Goal: Navigation & Orientation: Find specific page/section

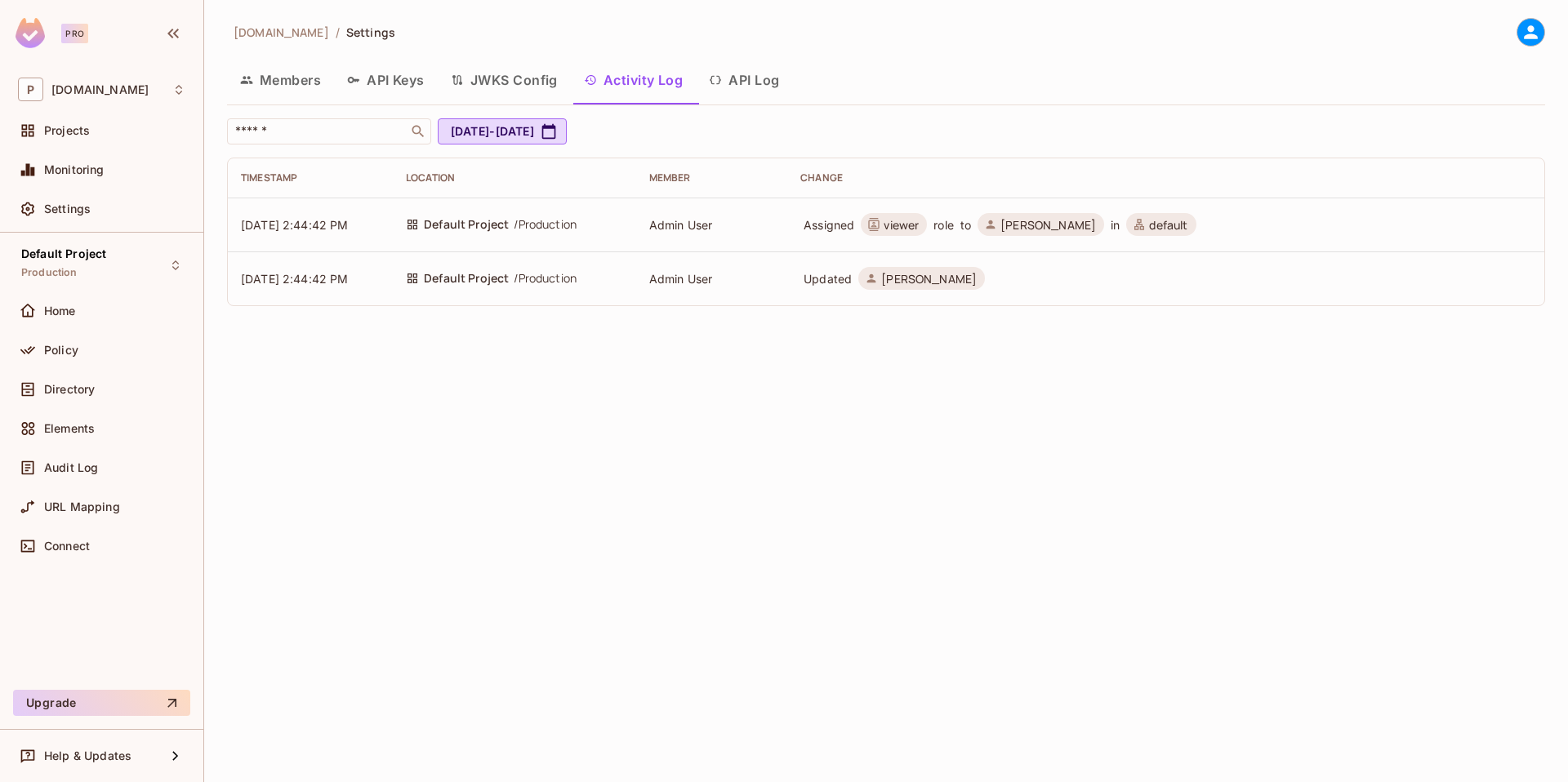
click at [581, 346] on div "permit.io / Settings Members API Keys JWKS Config Activity Log API Log ​ Jul 26…" at bounding box center [887, 391] width 1364 height 782
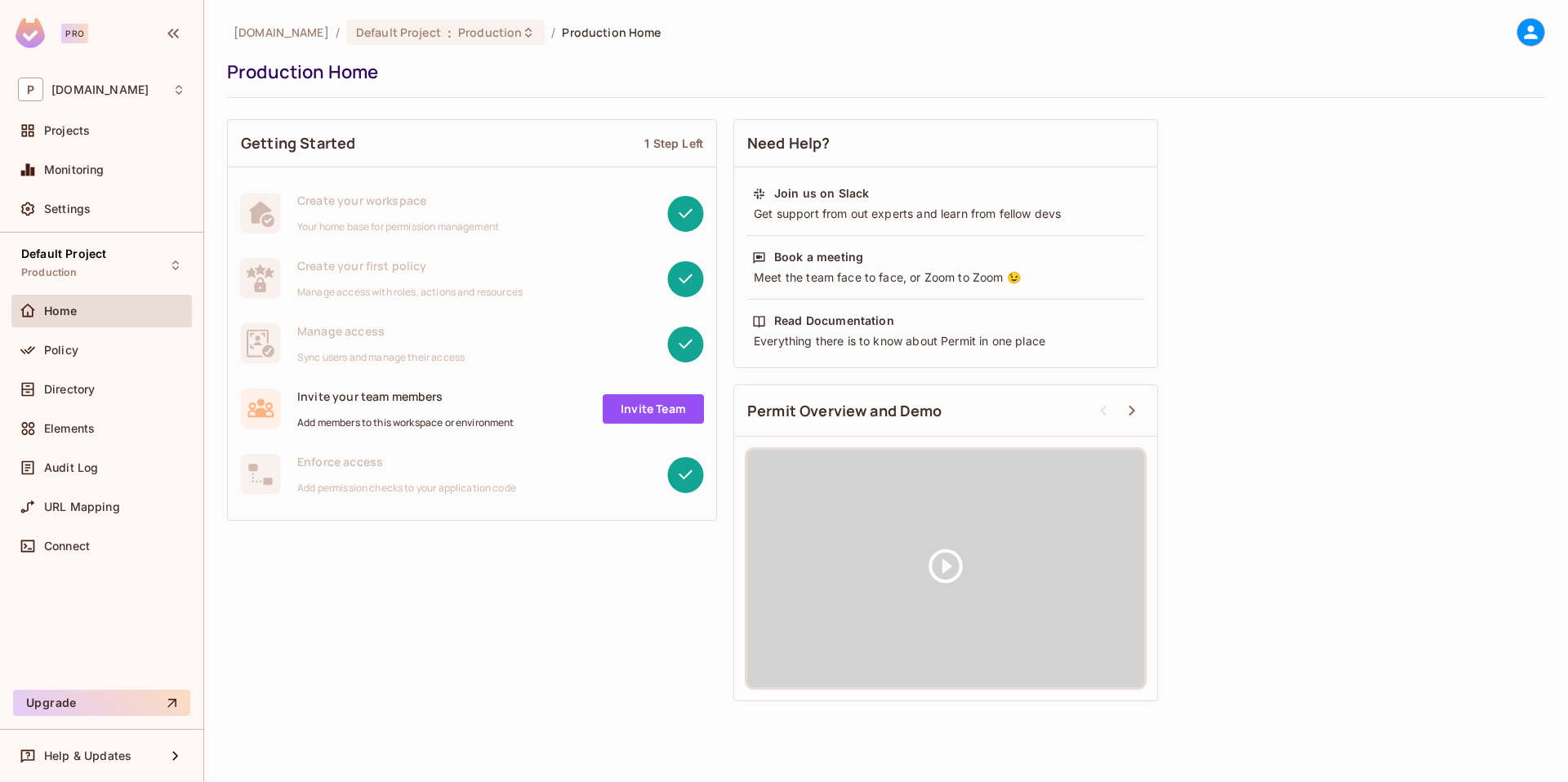
click at [94, 186] on div "Monitoring" at bounding box center [102, 173] width 181 height 40
click at [99, 172] on span "Monitoring" at bounding box center [74, 170] width 61 height 13
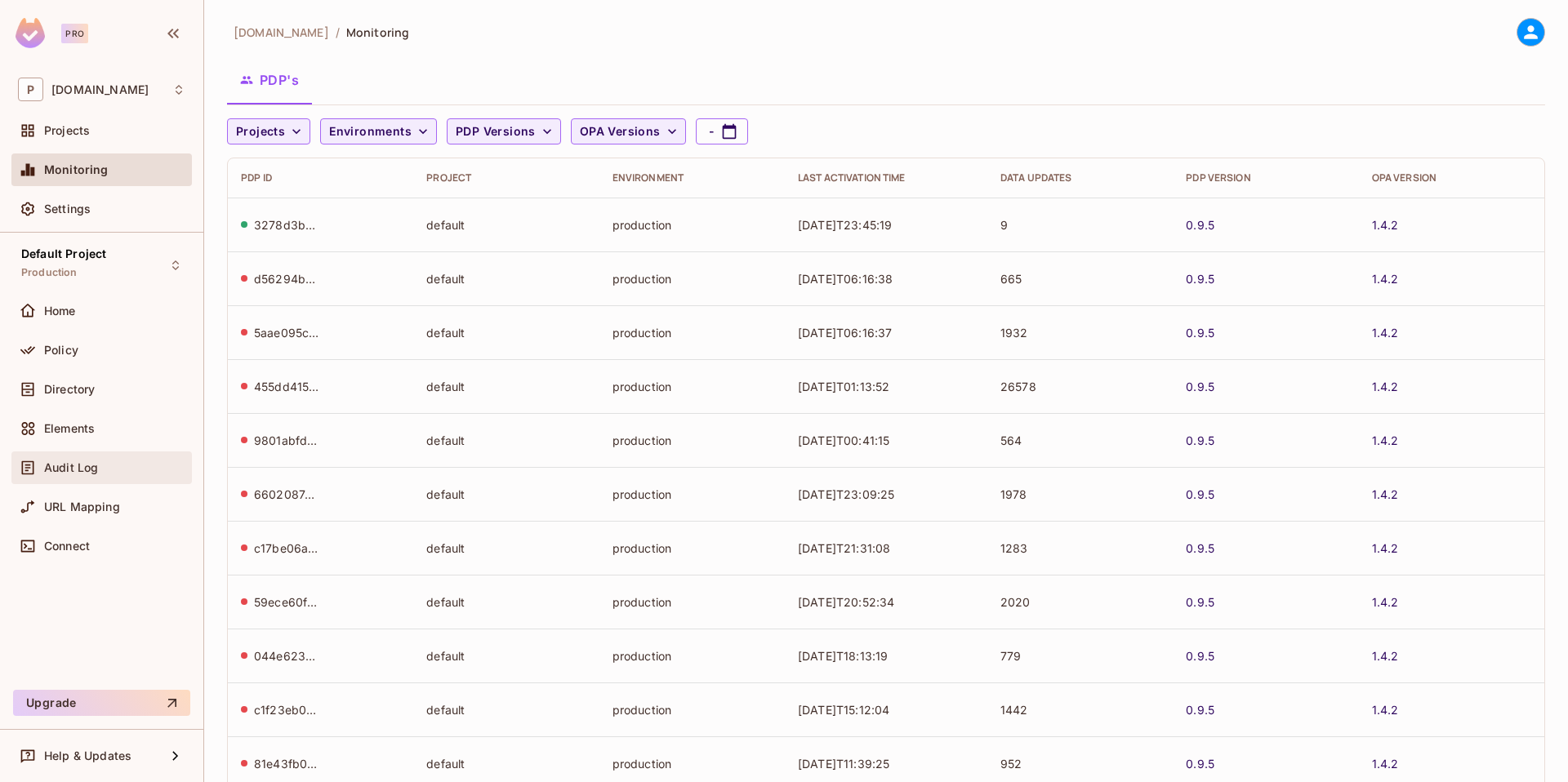
click at [75, 475] on div "Audit Log" at bounding box center [101, 468] width 167 height 19
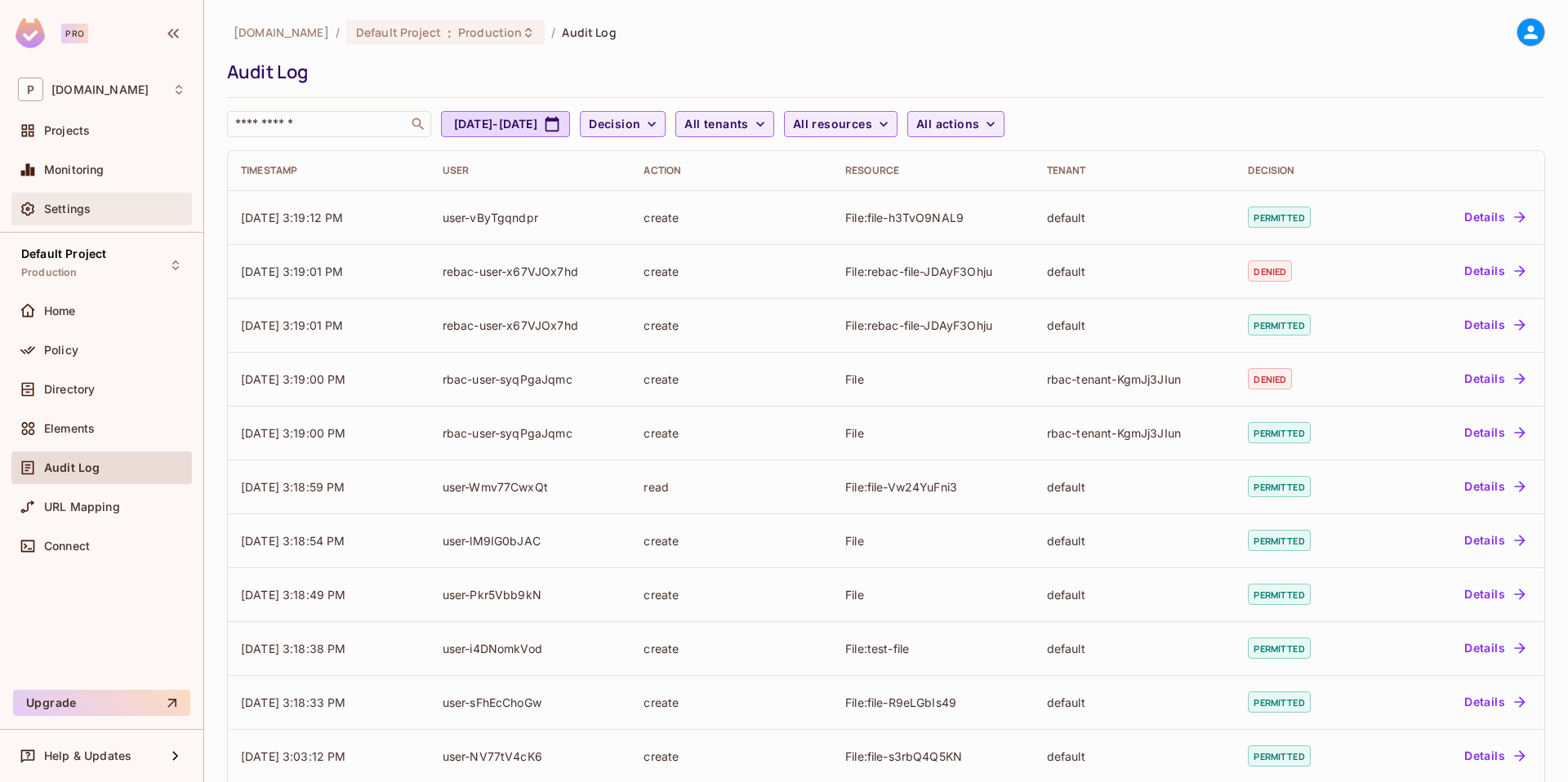
click at [87, 214] on span "Settings" at bounding box center [66, 209] width 46 height 13
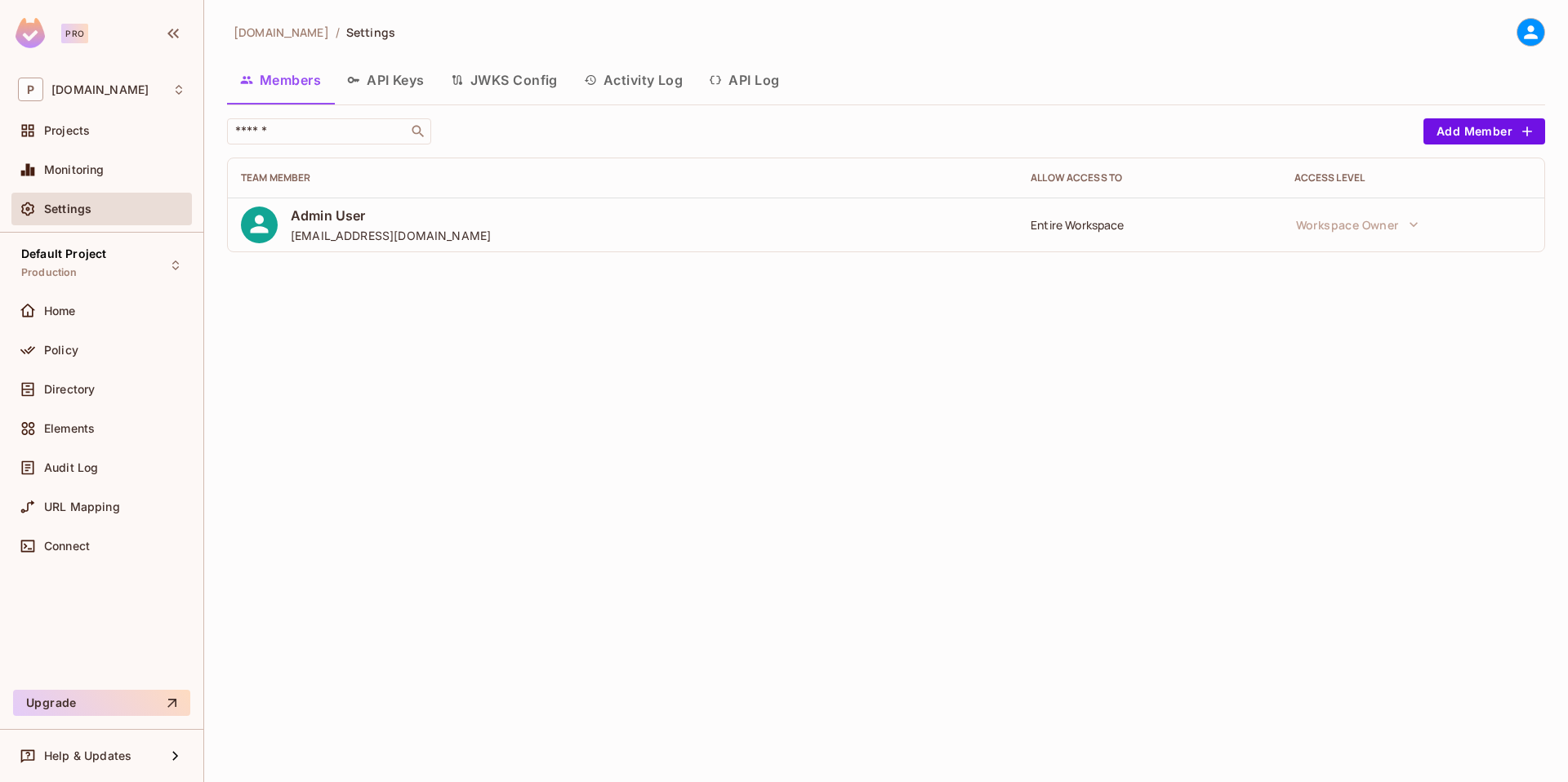
click at [628, 77] on button "Activity Log" at bounding box center [634, 80] width 126 height 41
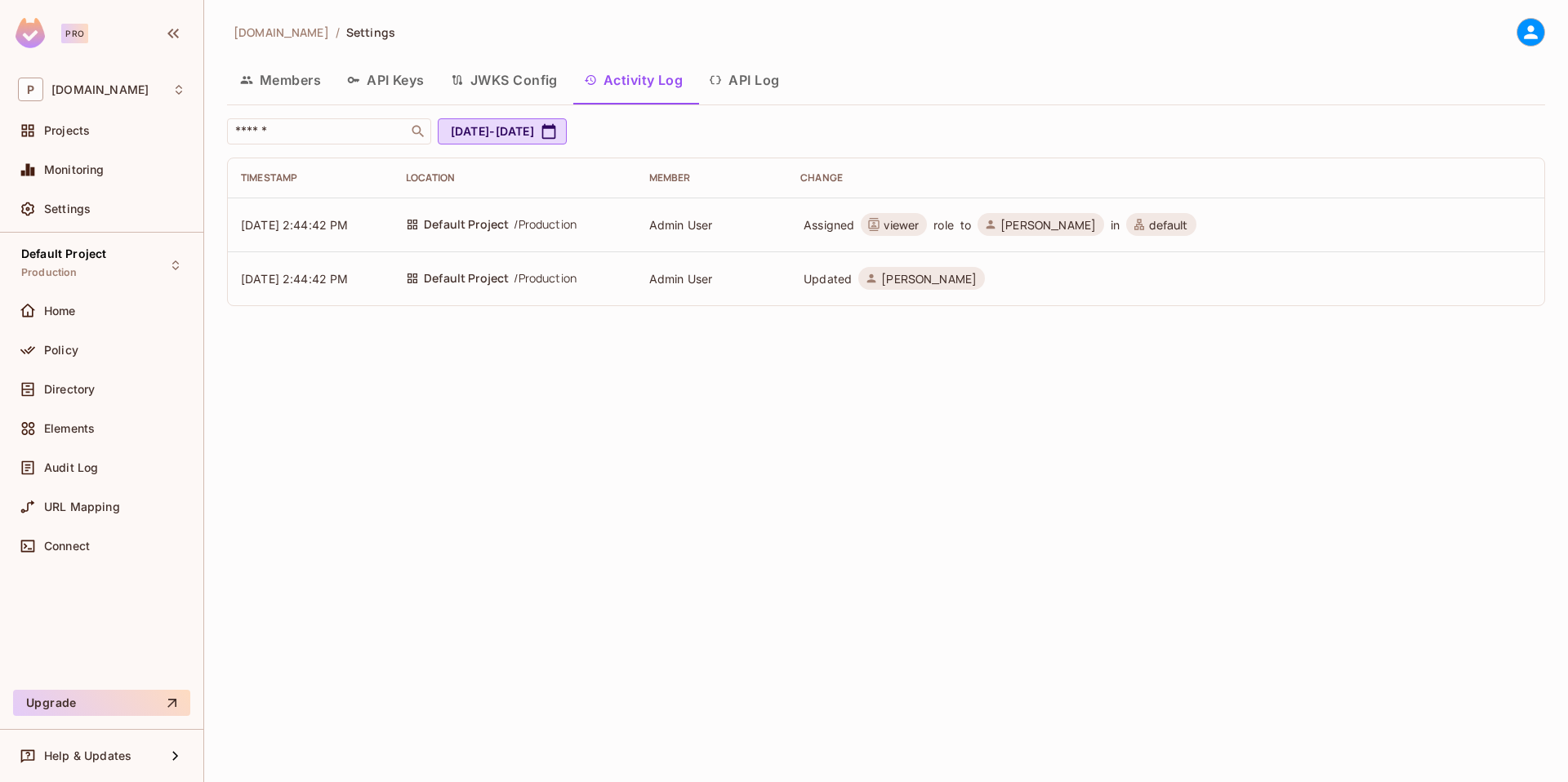
click at [740, 85] on button "API Log" at bounding box center [744, 80] width 97 height 41
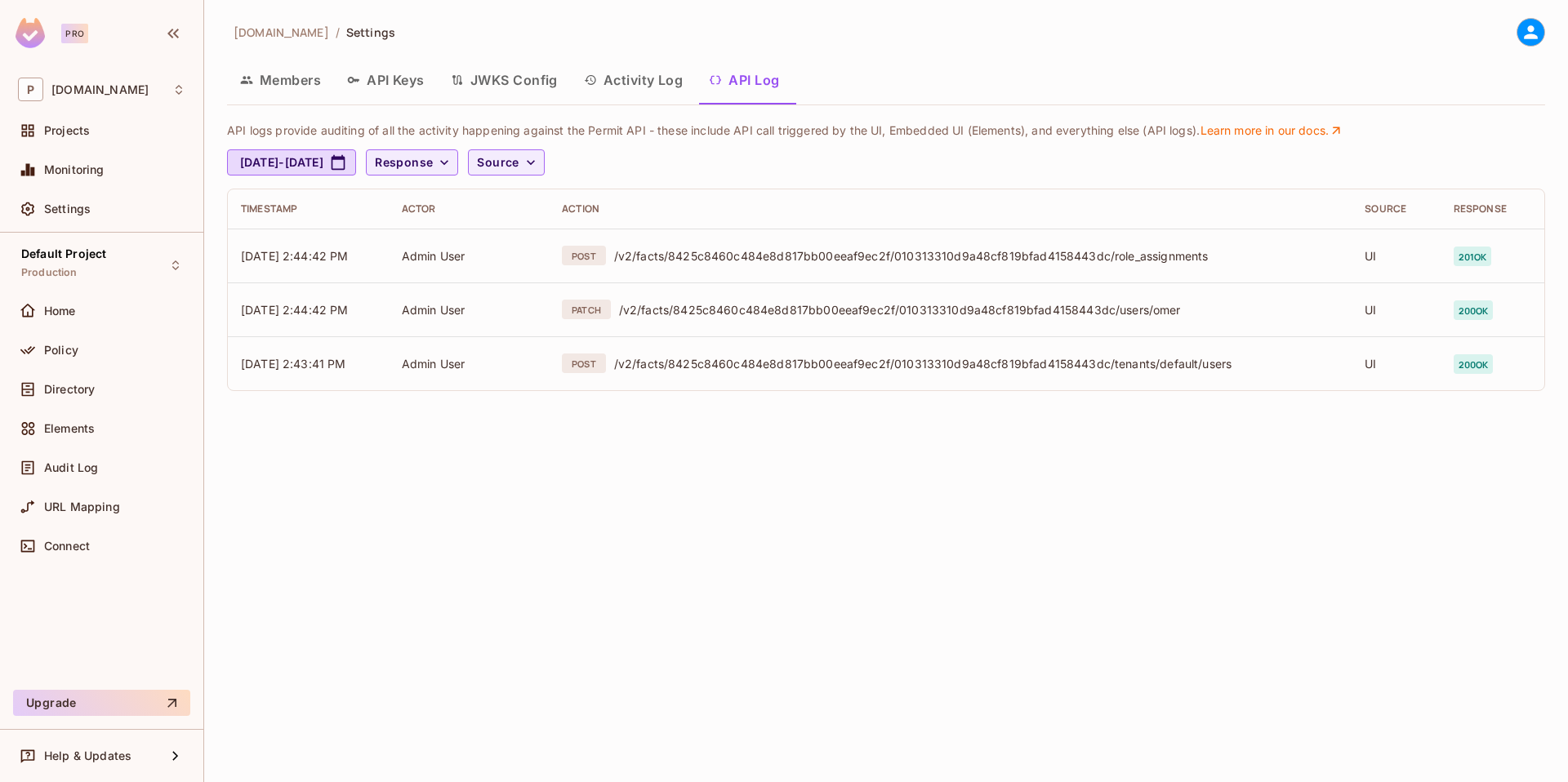
click at [216, 359] on div "[DOMAIN_NAME] / Settings Members API Keys JWKS Config Activity Log API Log API …" at bounding box center [887, 391] width 1364 height 782
